Goal: Transaction & Acquisition: Purchase product/service

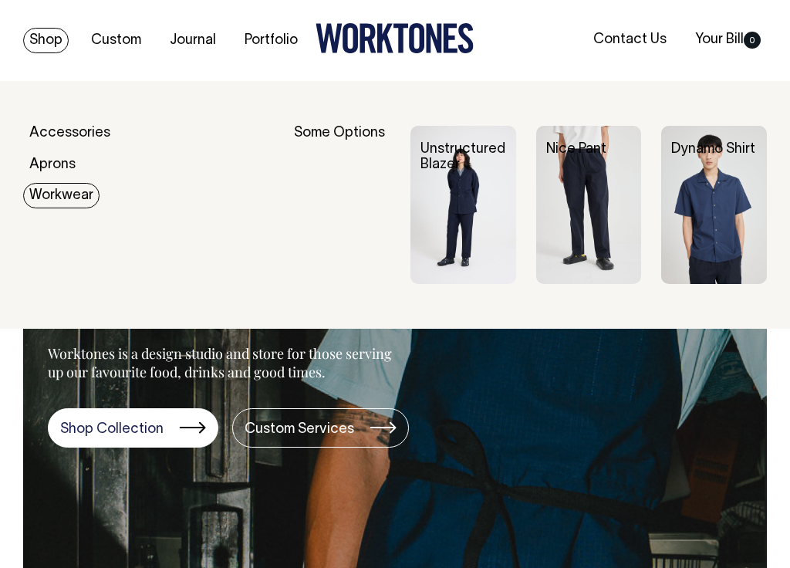
click at [52, 202] on link "Workwear" at bounding box center [61, 195] width 76 height 25
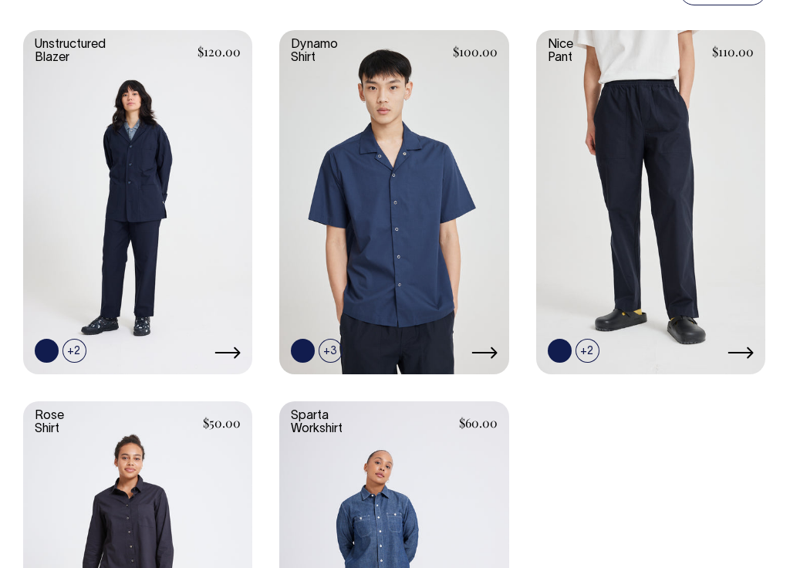
scroll to position [409, 0]
click at [362, 175] on link at bounding box center [393, 200] width 229 height 341
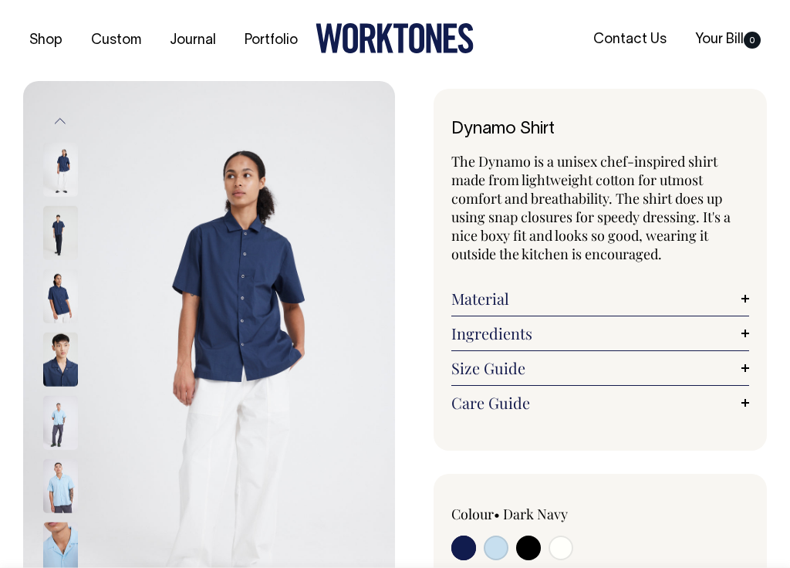
click at [491, 552] on div "Colour • Dark Navy" at bounding box center [510, 533] width 119 height 59
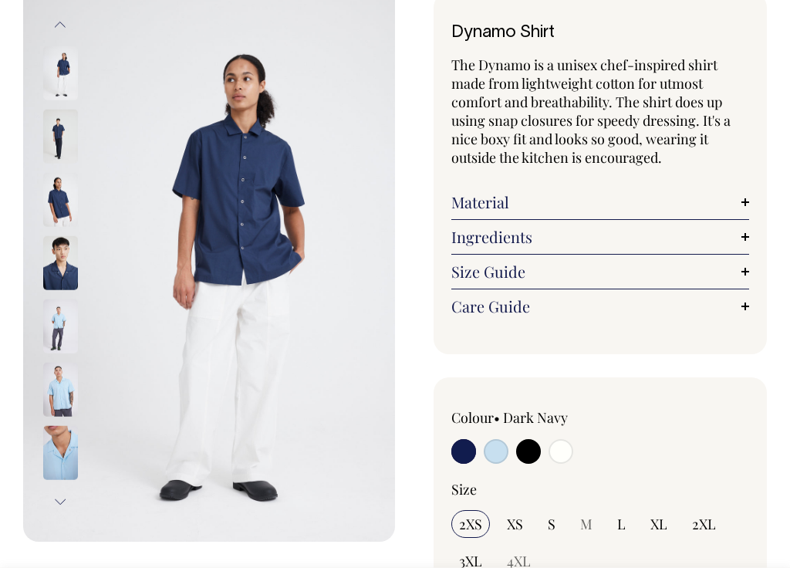
click at [488, 463] on input "radio" at bounding box center [495, 451] width 25 height 25
radio input "true"
select select "True Blue"
